Goal: Task Accomplishment & Management: Use online tool/utility

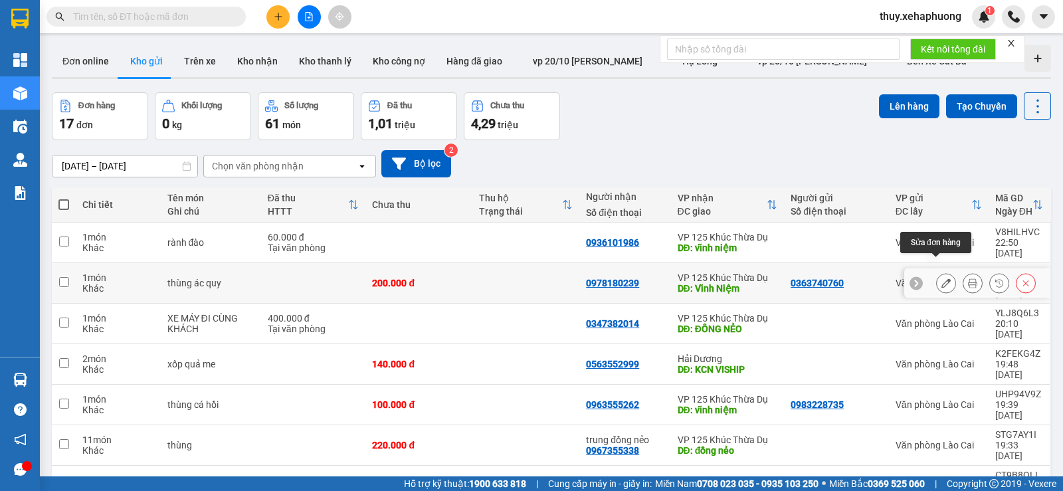
click at [936, 272] on button at bounding box center [945, 283] width 19 height 23
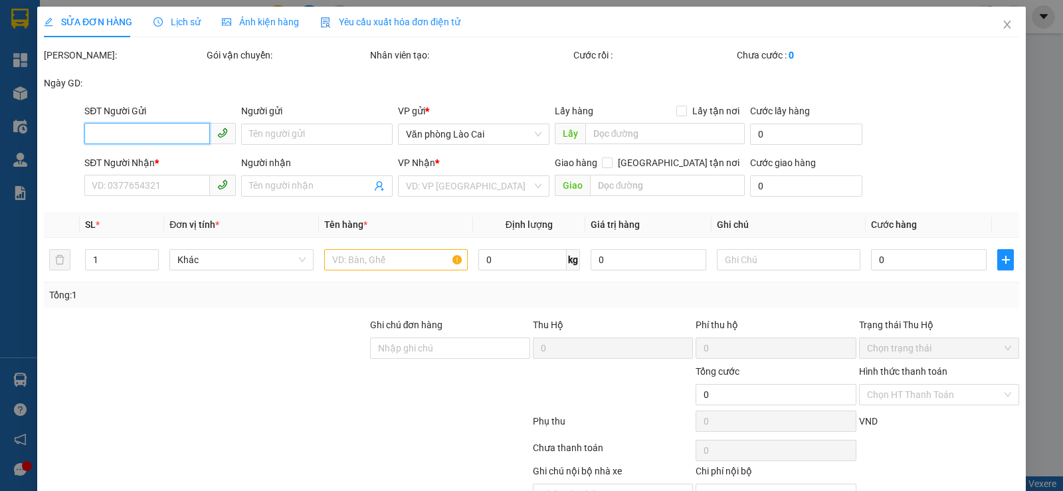
type input "0363740760"
type input "0978180239"
type input "[PERSON_NAME]"
type input "200.000"
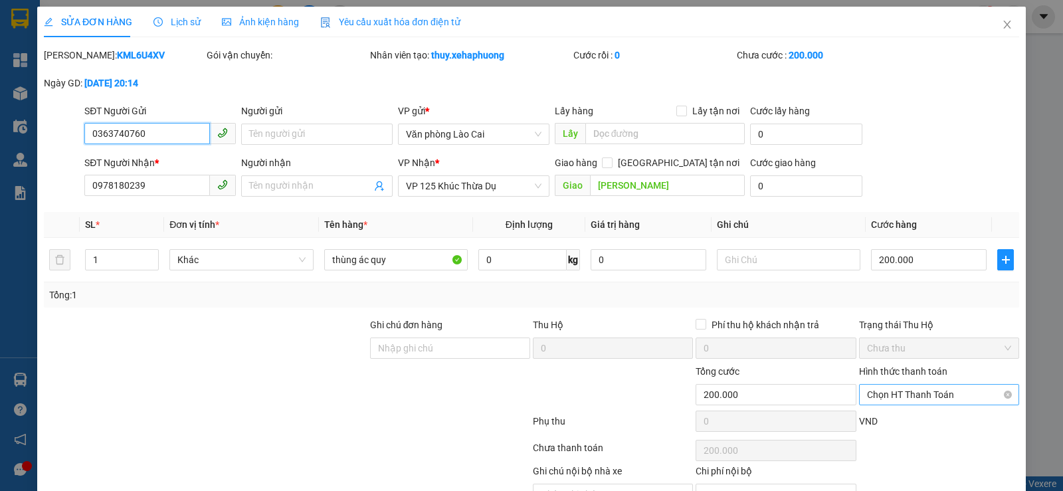
click at [871, 391] on span "Chọn HT Thanh Toán" at bounding box center [939, 395] width 144 height 20
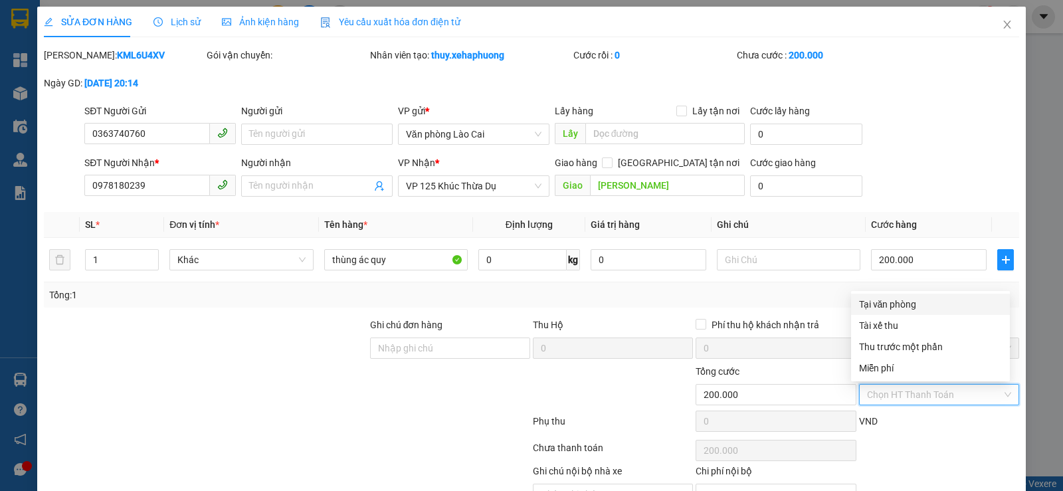
click at [889, 305] on div "Tại văn phòng" at bounding box center [930, 304] width 143 height 15
type input "0"
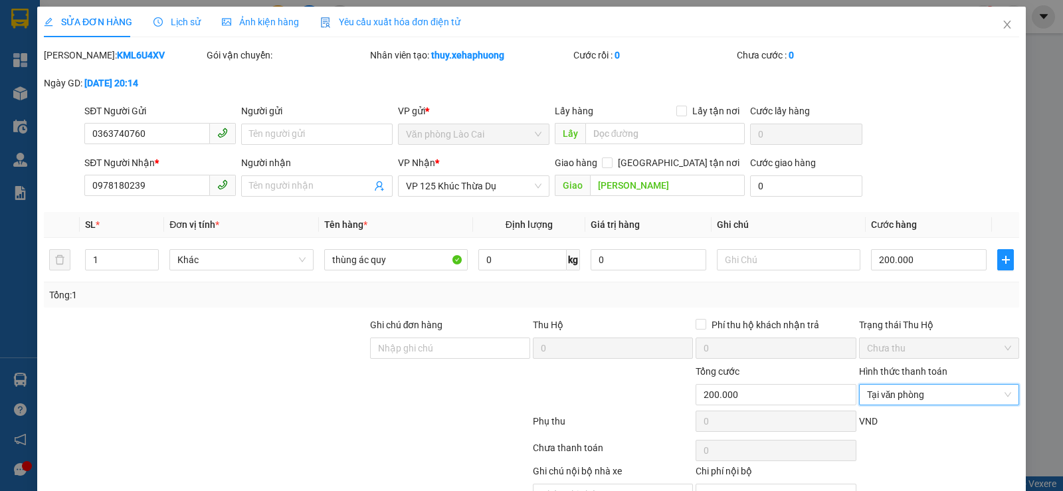
scroll to position [71, 0]
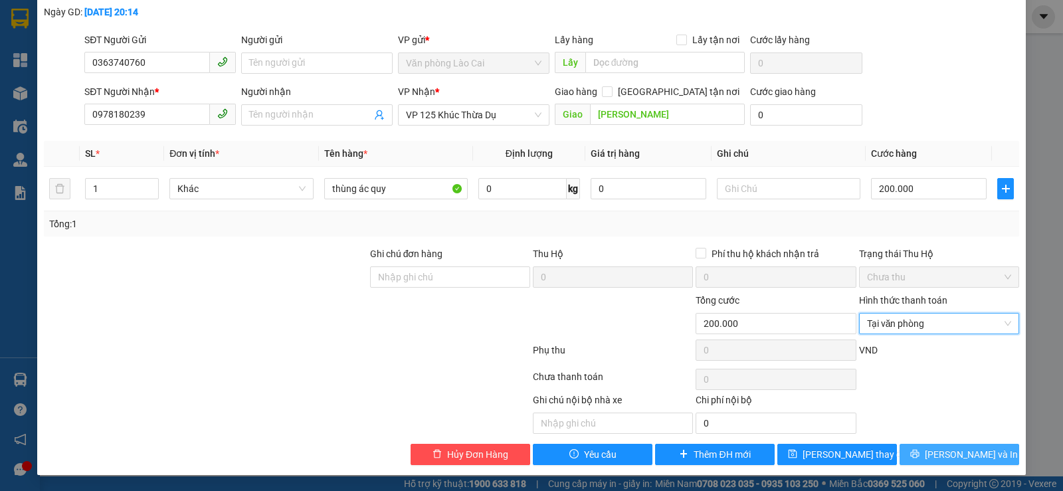
click at [919, 445] on button "[PERSON_NAME] và In" at bounding box center [959, 454] width 120 height 21
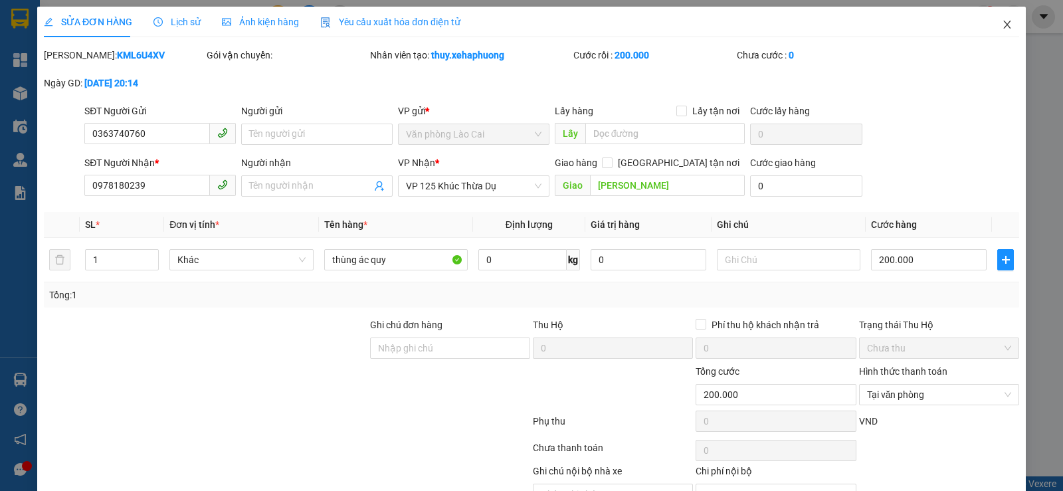
click at [1003, 25] on icon "close" at bounding box center [1006, 25] width 7 height 8
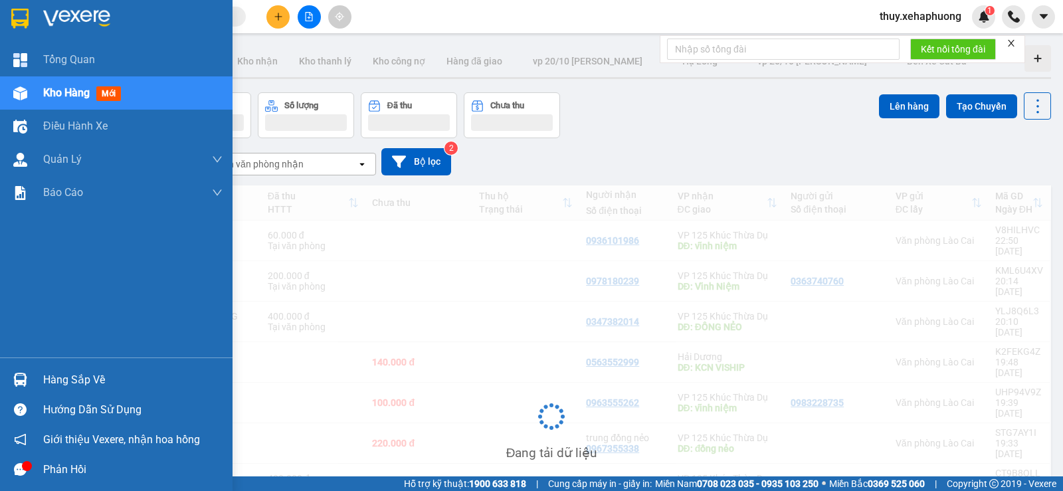
click at [17, 22] on img at bounding box center [19, 19] width 17 height 20
